Goal: Task Accomplishment & Management: Use online tool/utility

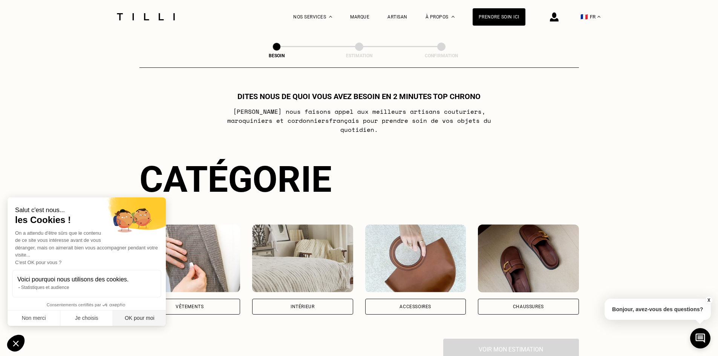
click at [144, 318] on button "OK pour moi" at bounding box center [139, 319] width 53 height 16
checkbox input "true"
click at [313, 246] on img at bounding box center [302, 259] width 101 height 68
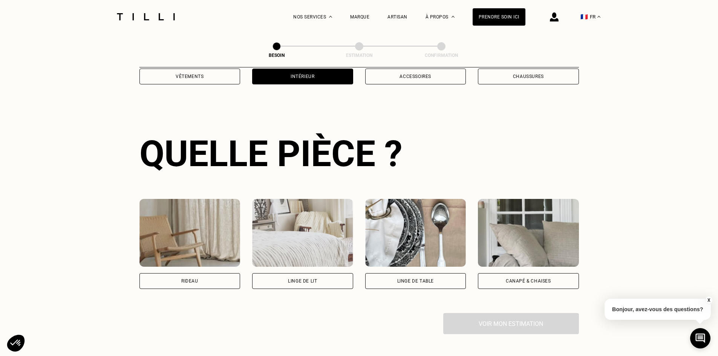
scroll to position [247, 0]
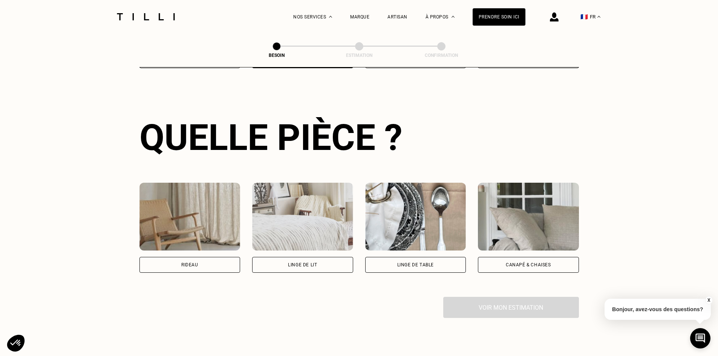
click at [213, 221] on img at bounding box center [190, 217] width 101 height 68
select select "FR"
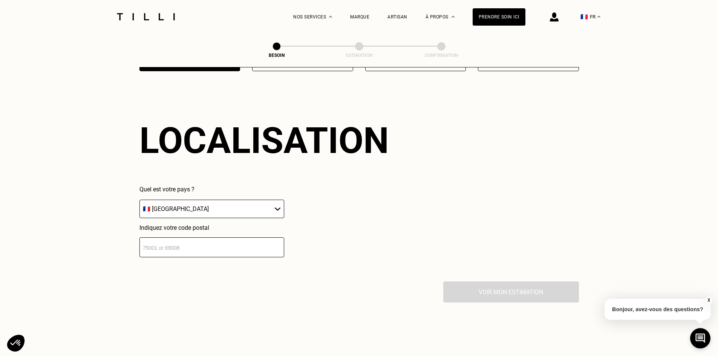
scroll to position [453, 0]
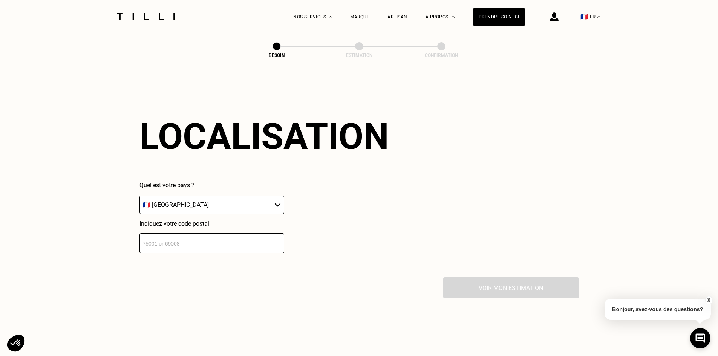
click at [198, 233] on input "number" at bounding box center [212, 243] width 145 height 20
type input "59370"
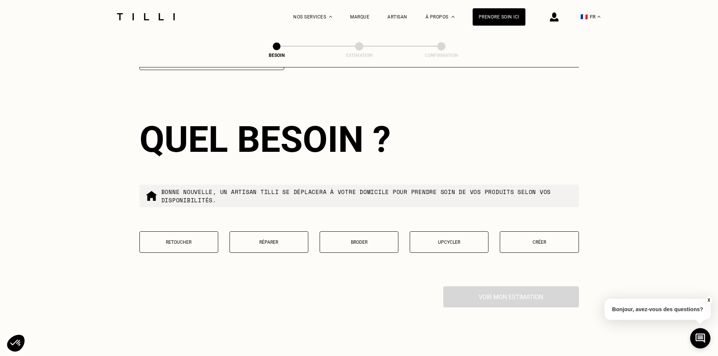
scroll to position [640, 0]
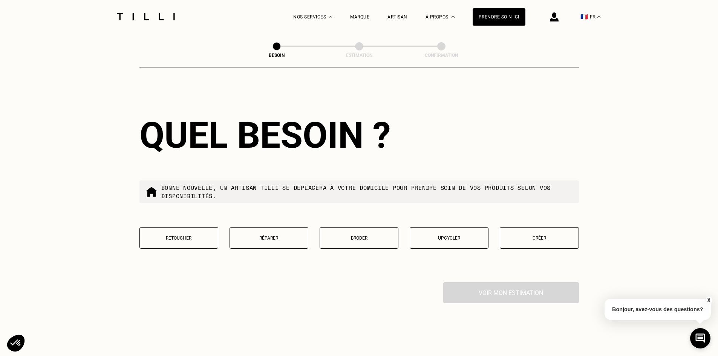
click at [181, 237] on button "Retoucher" at bounding box center [179, 237] width 79 height 21
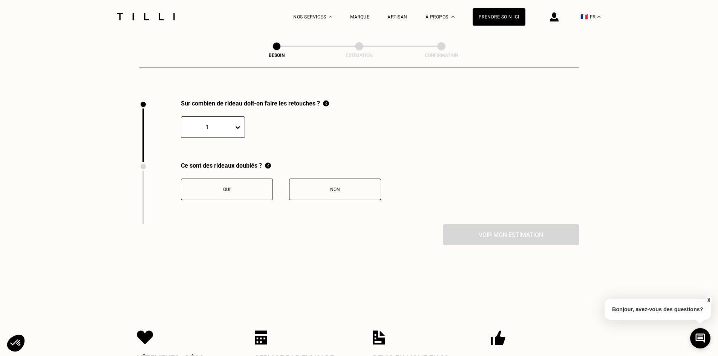
scroll to position [833, 0]
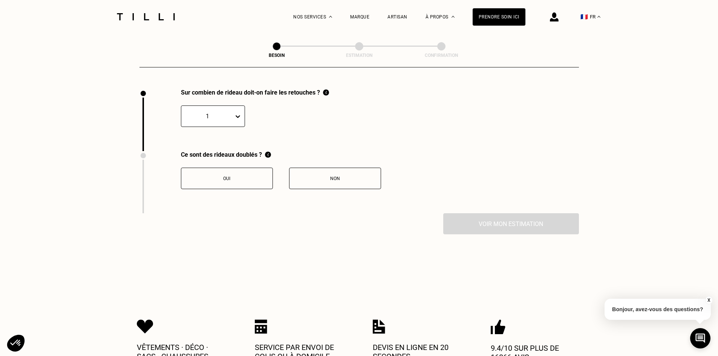
click at [223, 113] on div at bounding box center [207, 116] width 45 height 9
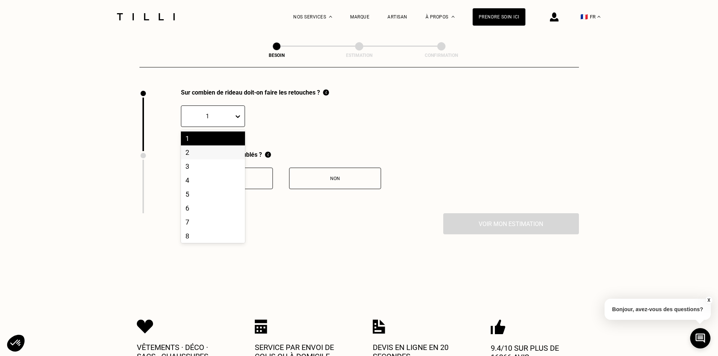
click at [223, 147] on div "2" at bounding box center [213, 153] width 64 height 14
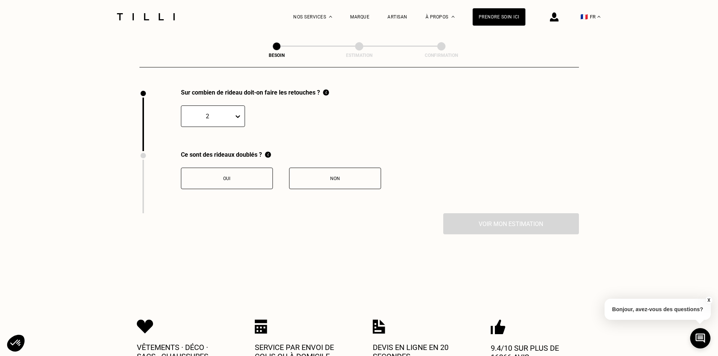
click at [332, 176] on div "Non" at bounding box center [335, 178] width 84 height 5
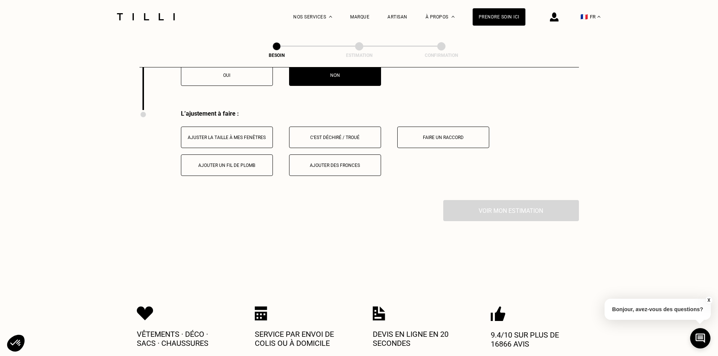
scroll to position [958, 0]
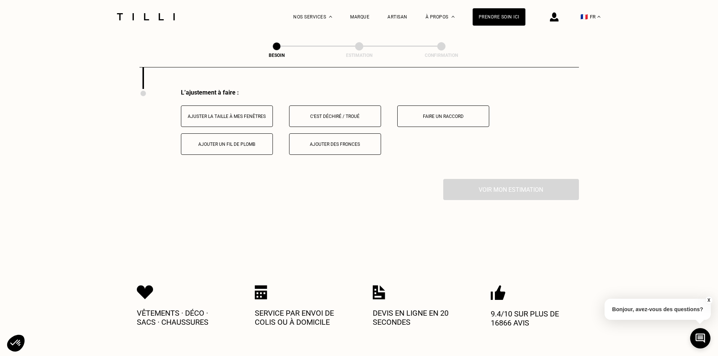
click at [242, 114] on div "Ajuster la taille à mes fenêtres" at bounding box center [227, 116] width 84 height 5
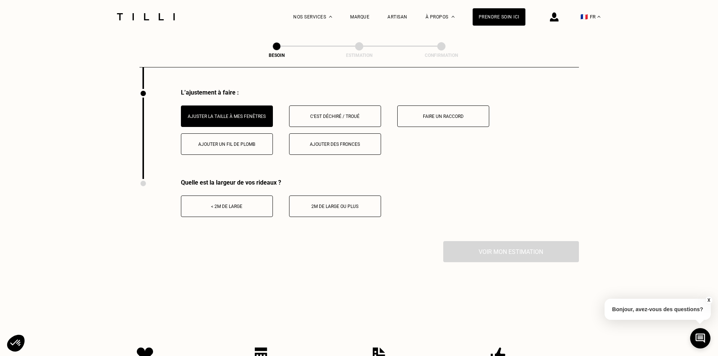
click at [244, 198] on button "< 2m de large" at bounding box center [227, 206] width 92 height 21
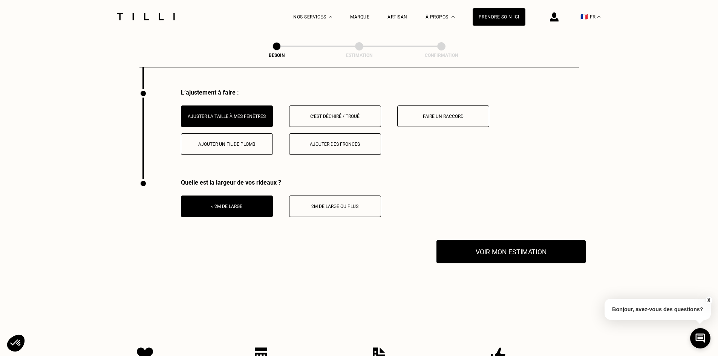
click at [481, 252] on button "Voir mon estimation" at bounding box center [511, 251] width 149 height 23
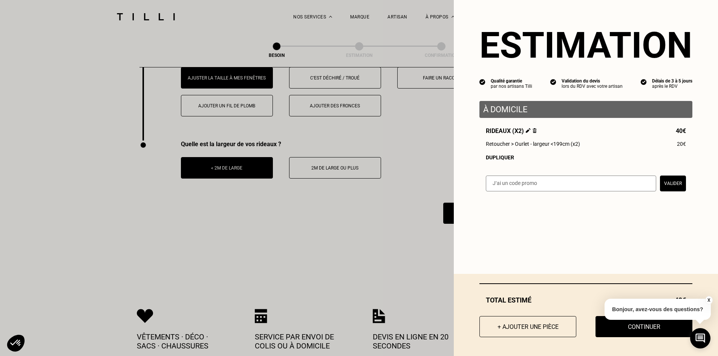
scroll to position [996, 0]
